Goal: Navigation & Orientation: Find specific page/section

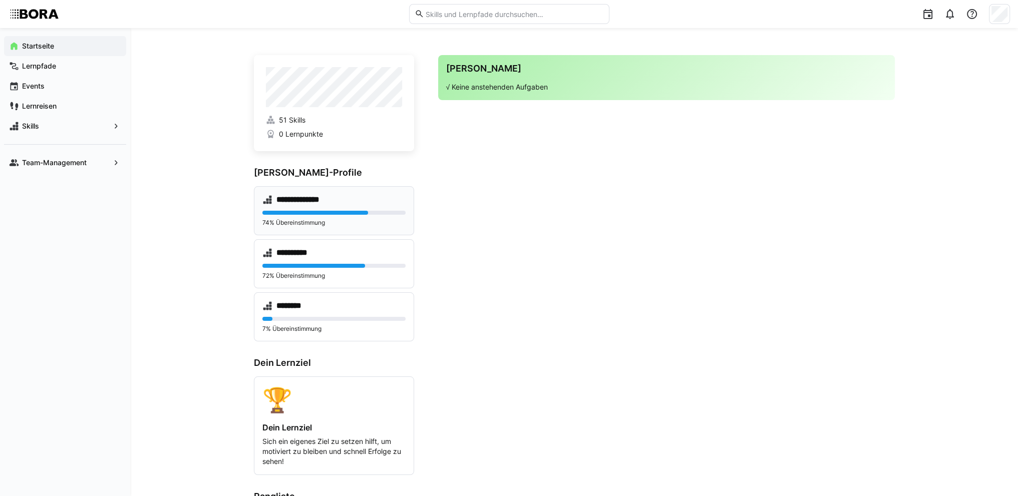
click at [391, 204] on div "**********" at bounding box center [333, 200] width 143 height 10
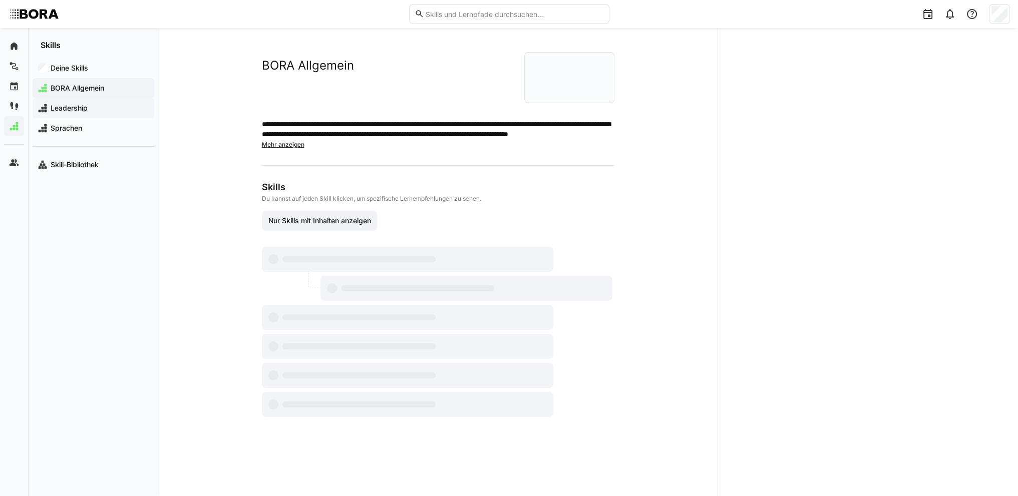
click at [78, 109] on span "Leadership" at bounding box center [99, 108] width 100 height 10
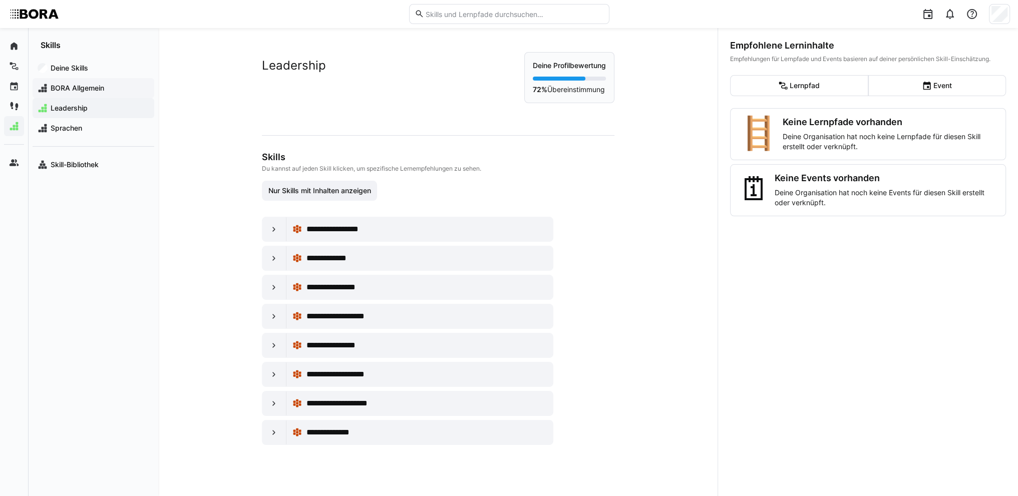
click at [87, 92] on span "BORA Allgemein" at bounding box center [99, 88] width 100 height 10
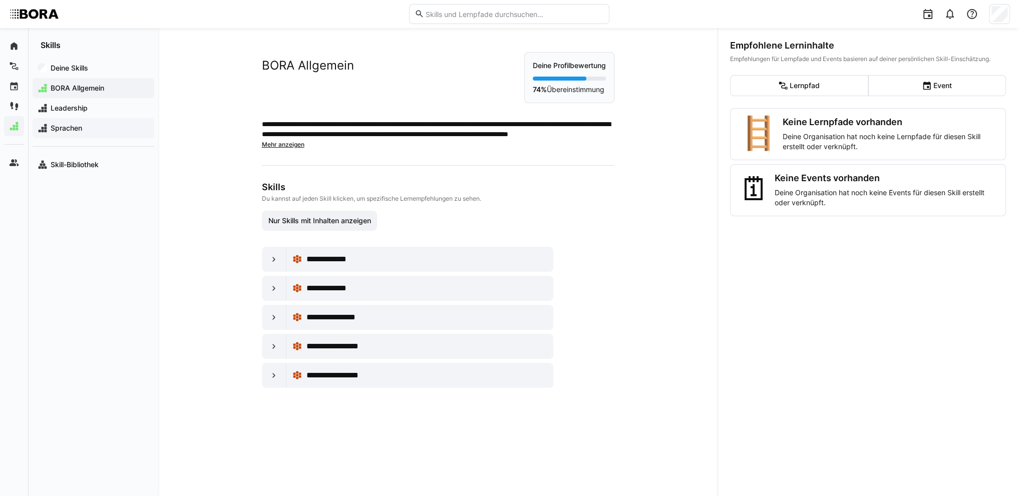
click at [96, 132] on span "Sprachen" at bounding box center [99, 128] width 100 height 10
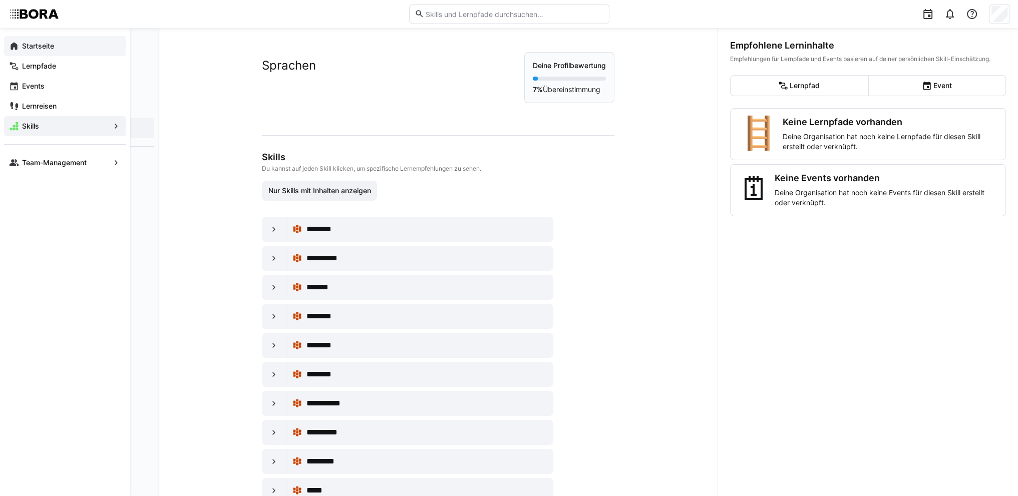
click at [0, 0] on app-navigation-label "Startseite" at bounding box center [0, 0] width 0 height 0
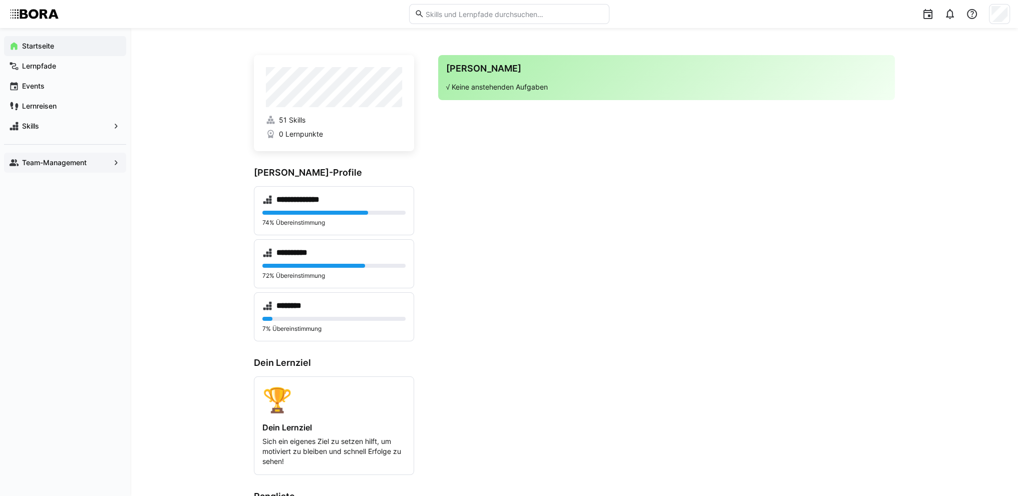
click at [89, 160] on span "Team-Management" at bounding box center [65, 163] width 89 height 10
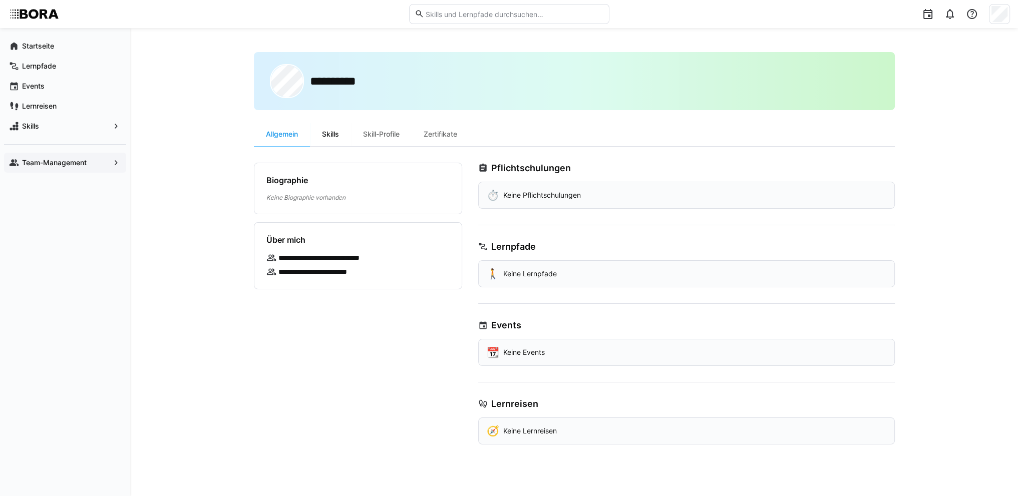
click at [334, 133] on div "Skills" at bounding box center [330, 134] width 41 height 24
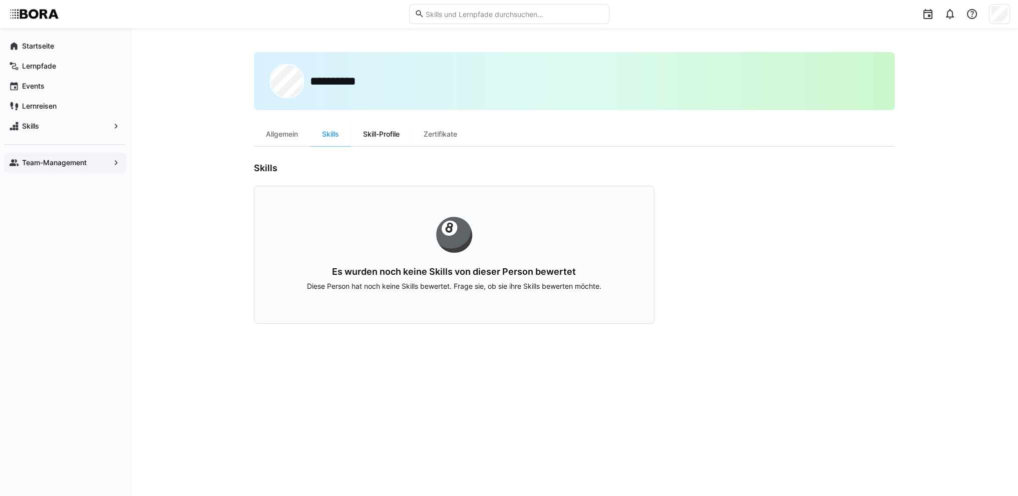
click at [378, 130] on div "Skill-Profile" at bounding box center [381, 134] width 61 height 24
